Goal: Information Seeking & Learning: Find specific page/section

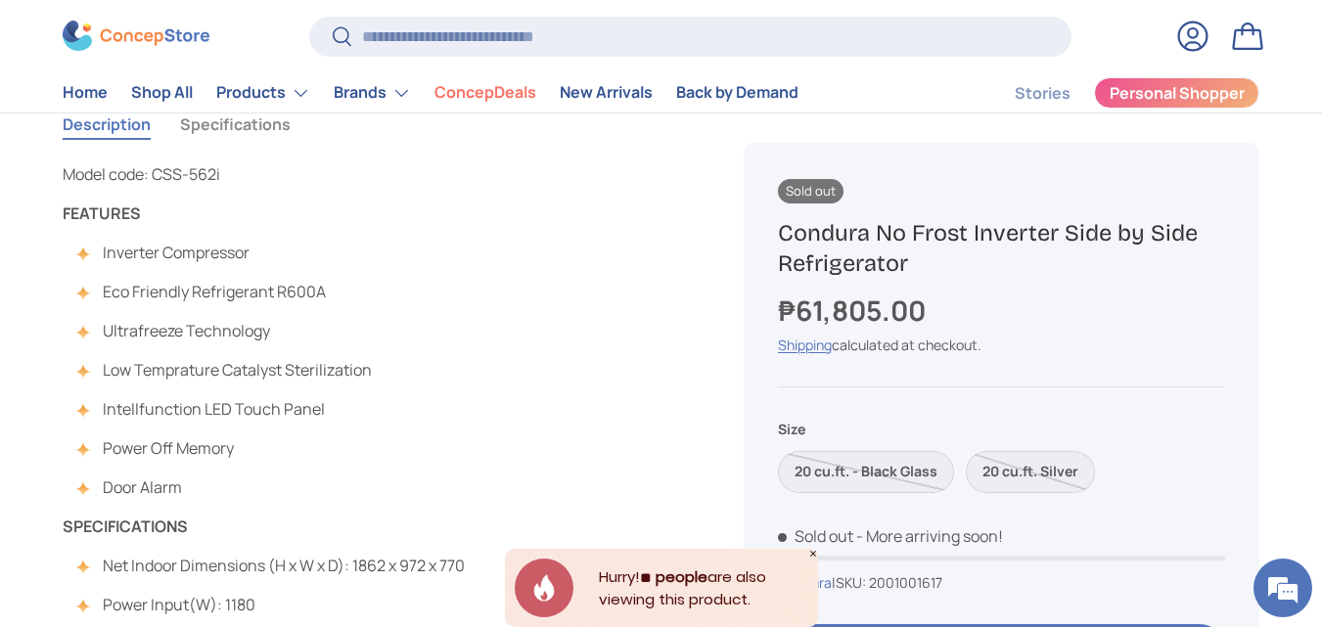
scroll to position [1174, 0]
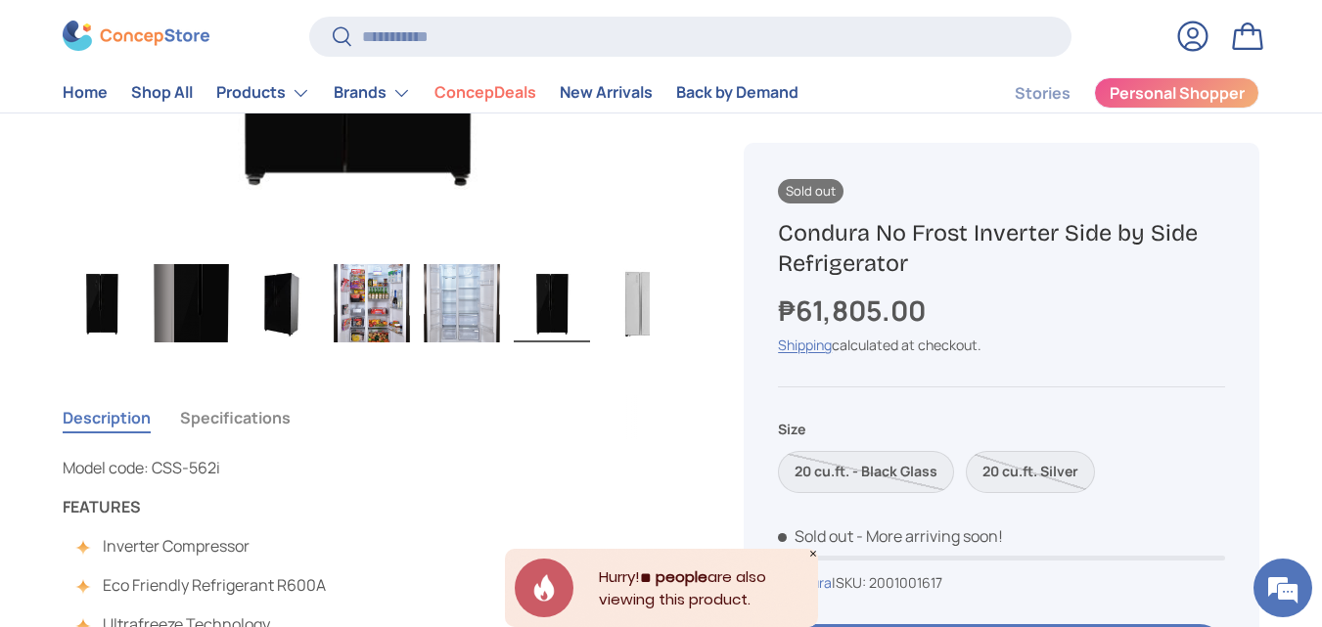
click at [511, 310] on ul "Load image 1 in gallery view Load image 2 in gallery view Load image 3 in galle…" at bounding box center [356, 305] width 587 height 85
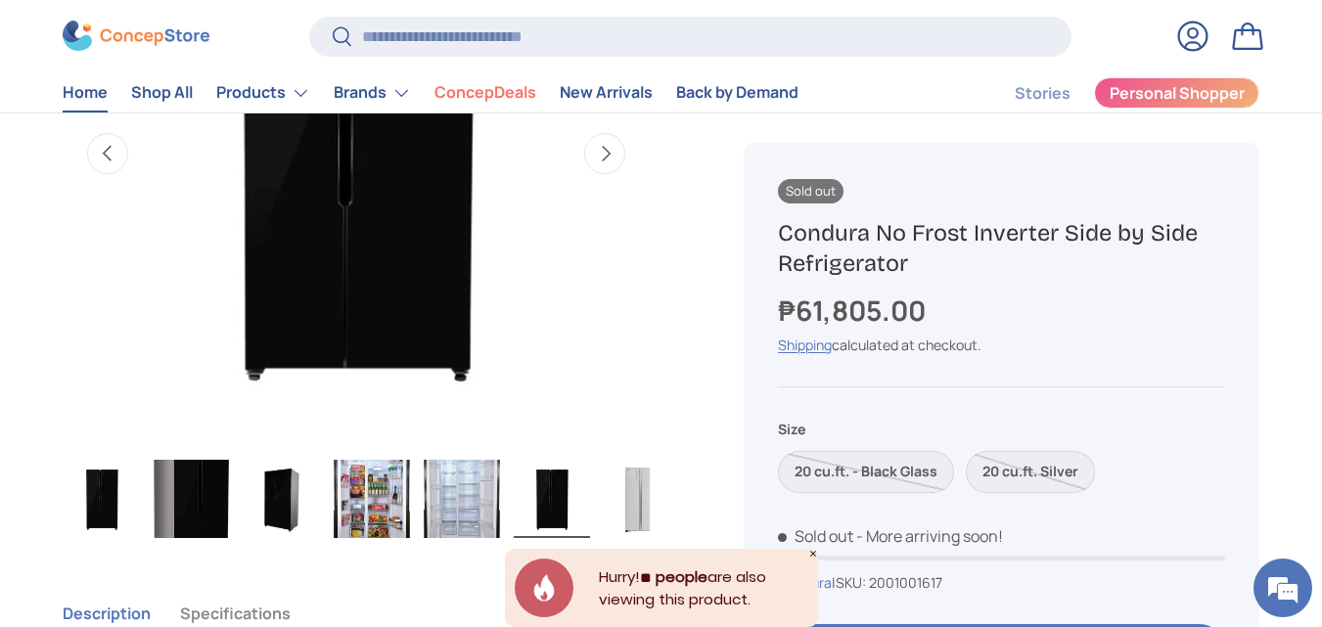
click at [96, 104] on link "Home" at bounding box center [85, 93] width 45 height 38
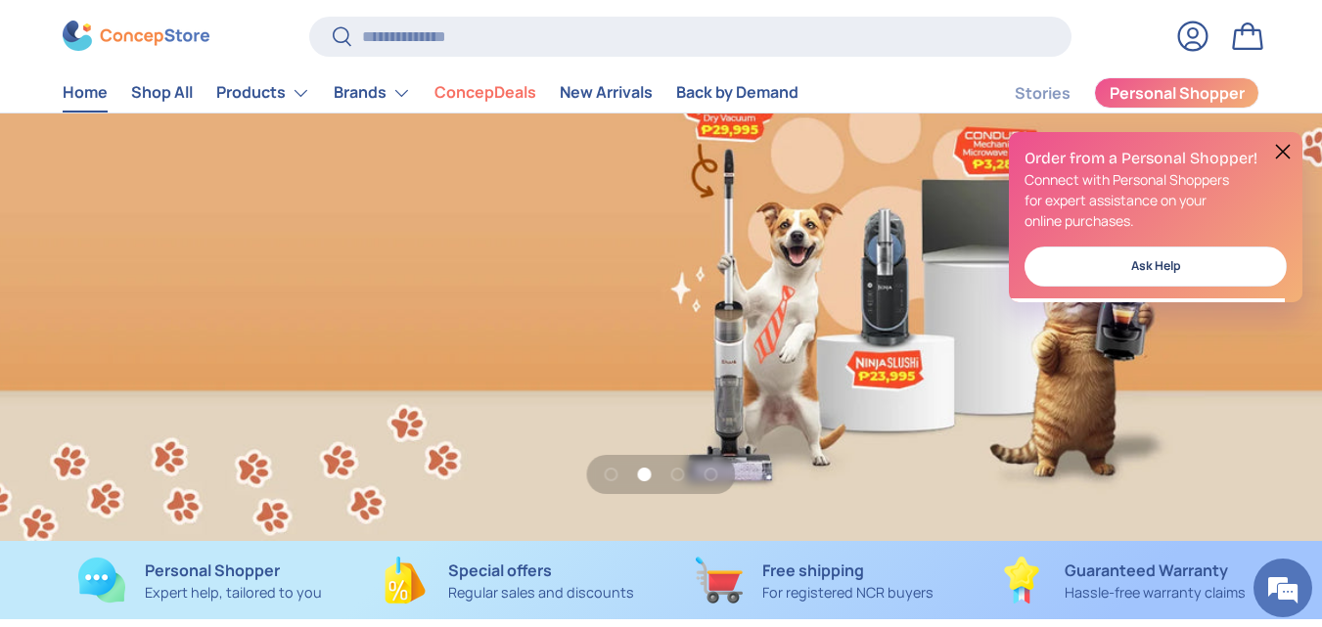
scroll to position [0, 1322]
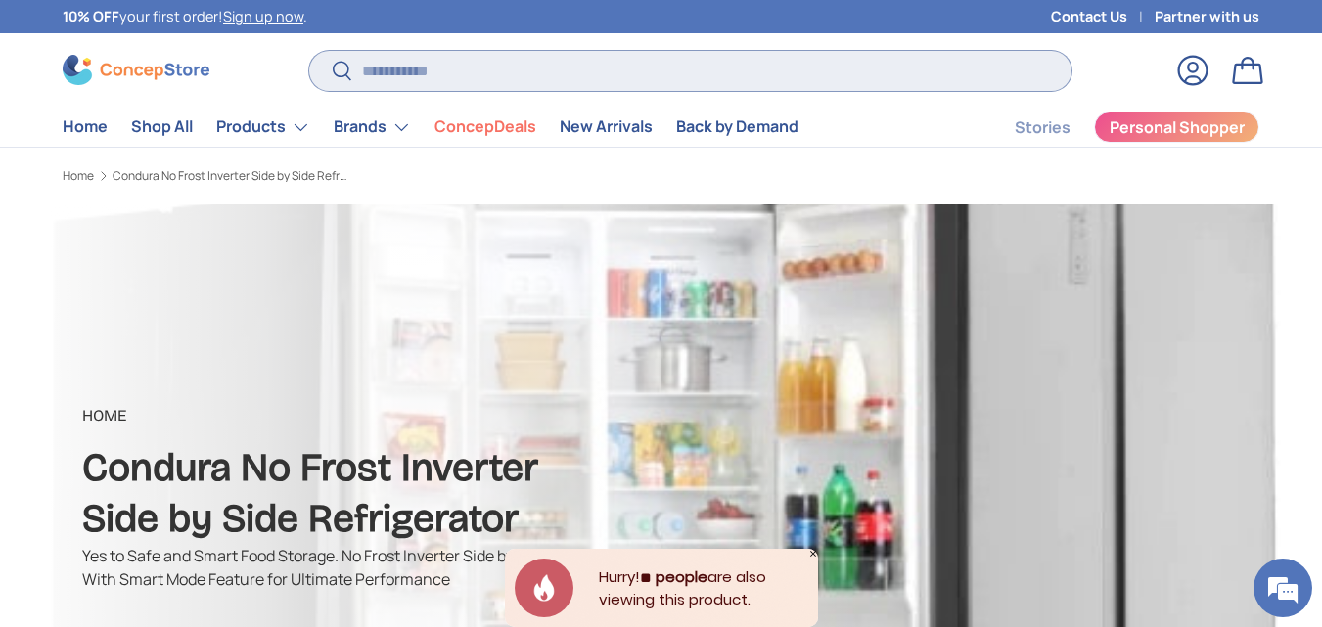
click at [420, 85] on input "Search" at bounding box center [690, 71] width 762 height 40
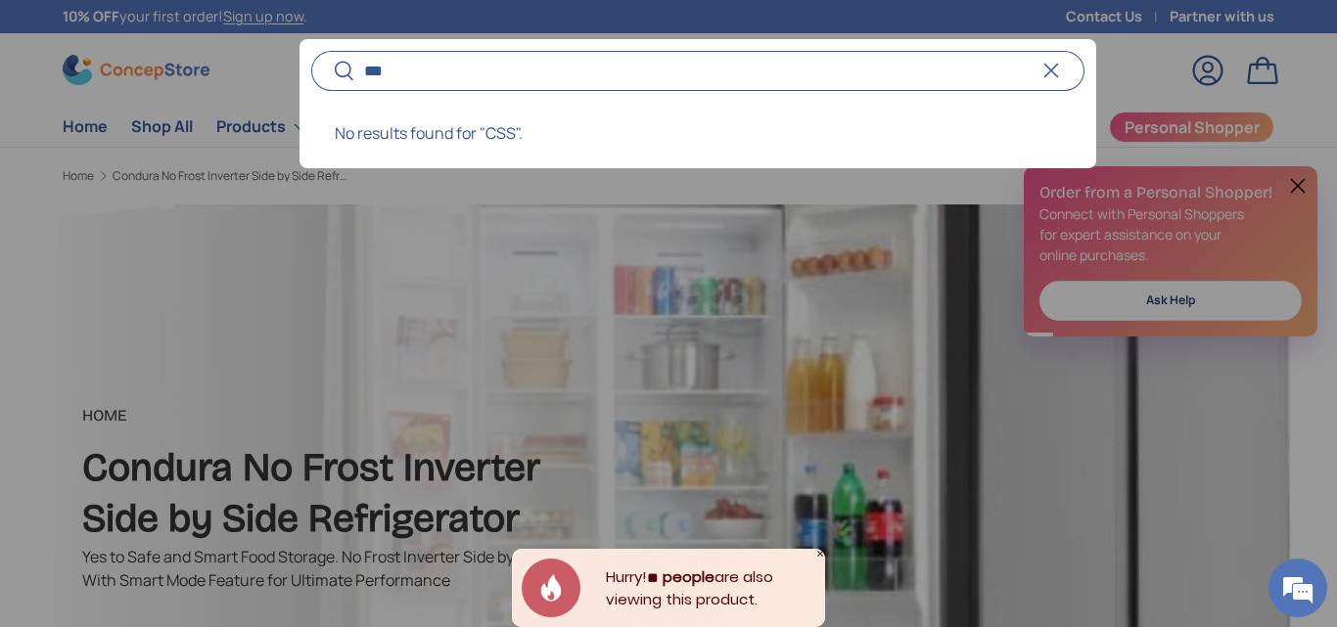
type input "***"
